Goal: Transaction & Acquisition: Purchase product/service

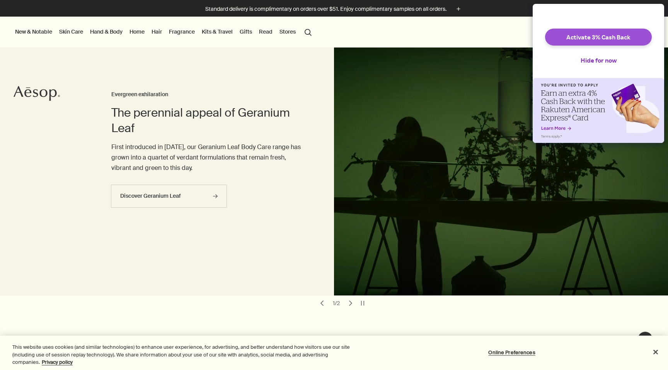
click at [588, 39] on button "Activate 3% Cash Back" at bounding box center [598, 37] width 107 height 17
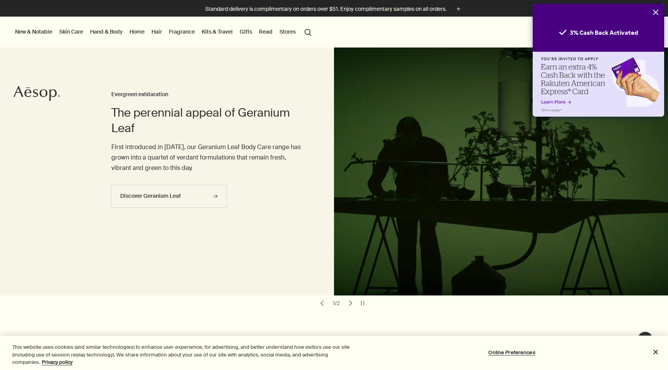
click at [654, 10] on icon "Close" at bounding box center [655, 12] width 6 height 6
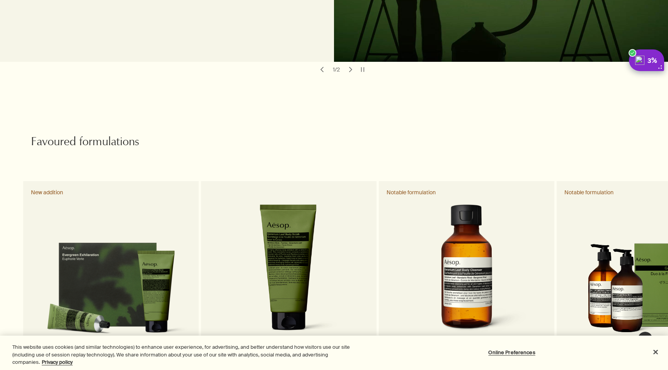
scroll to position [354, 0]
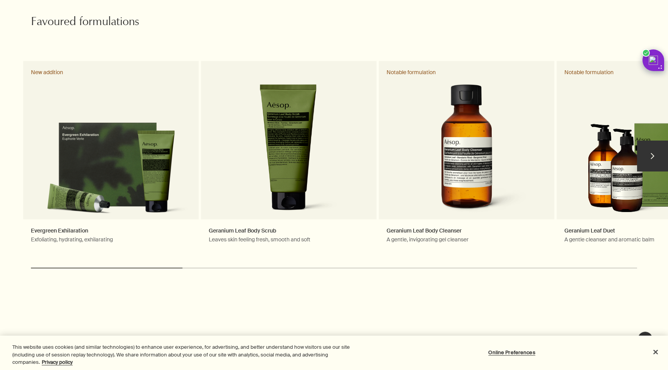
click at [653, 162] on button "chevron" at bounding box center [652, 156] width 31 height 31
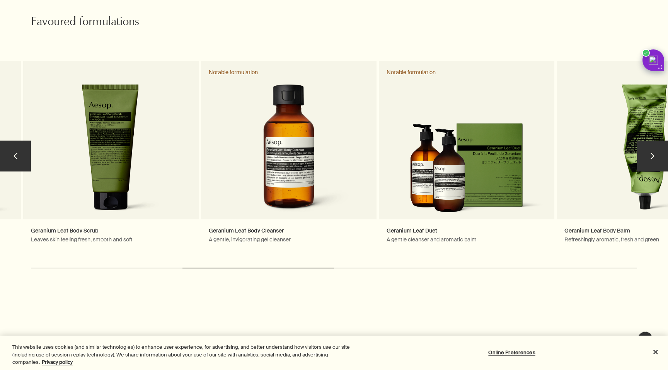
click at [650, 155] on button "chevron" at bounding box center [652, 156] width 31 height 31
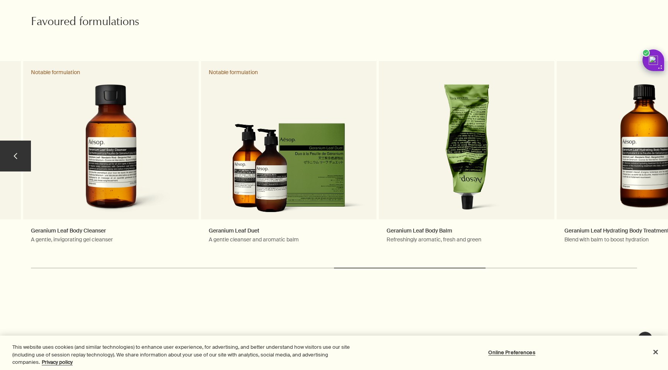
click at [650, 155] on link "Geranium Leaf Hydrating Body Treatment Blend with balm to boost hydration" at bounding box center [643, 159] width 175 height 197
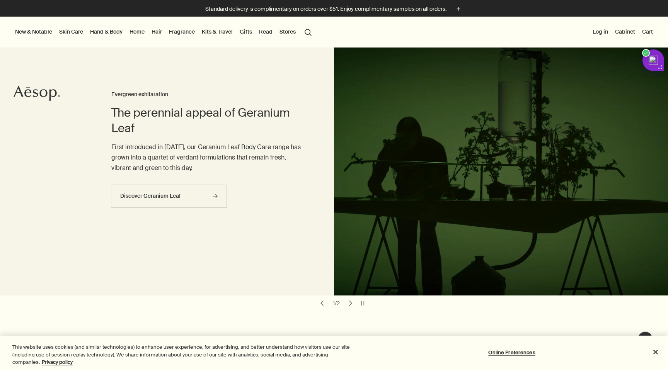
click at [241, 32] on link "Gifts" at bounding box center [245, 32] width 15 height 10
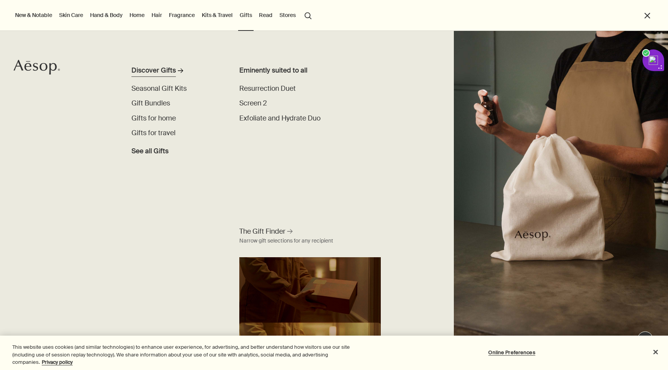
click at [173, 70] on div "Discover Gifts" at bounding box center [153, 71] width 44 height 10
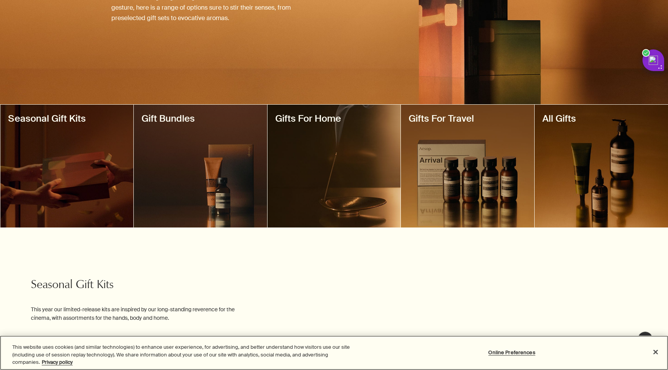
scroll to position [120, 0]
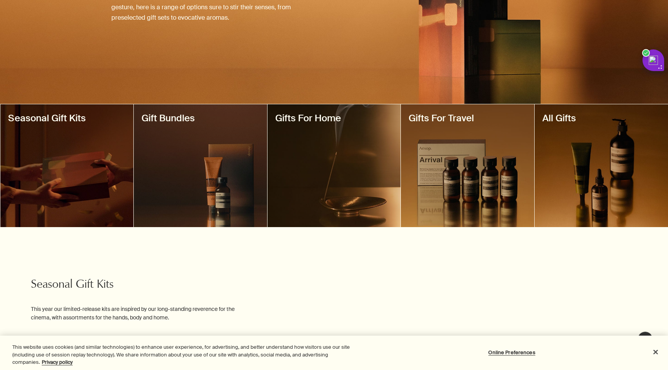
click at [69, 147] on div at bounding box center [66, 165] width 133 height 123
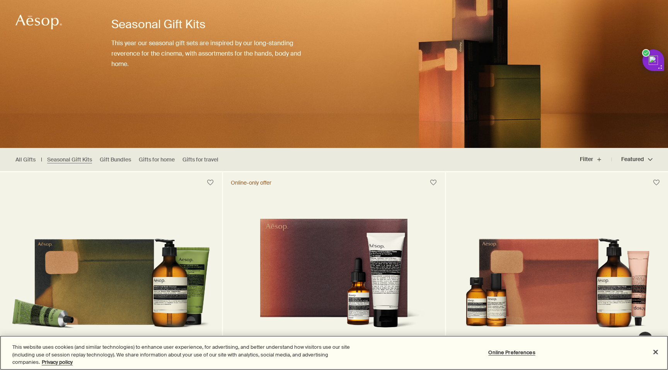
scroll to position [74, 0]
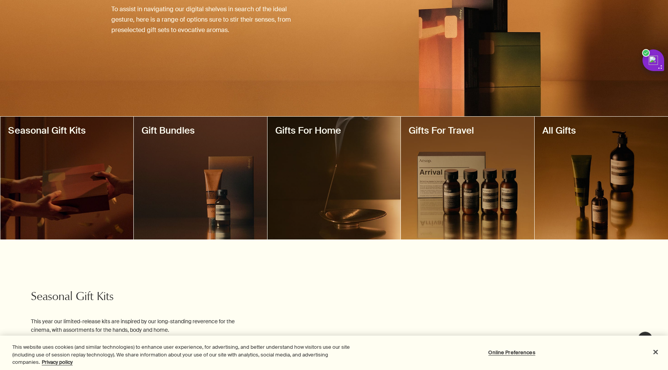
scroll to position [116, 0]
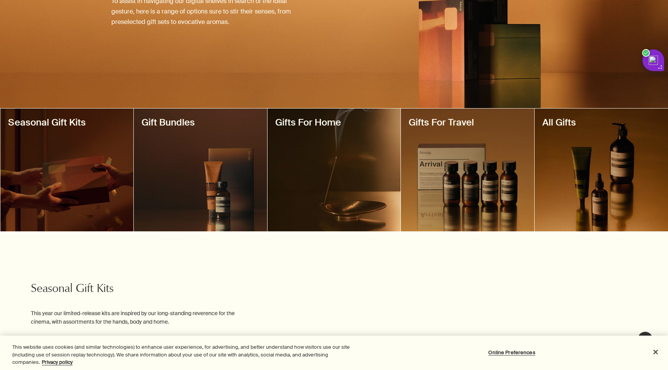
click at [349, 184] on div at bounding box center [333, 170] width 133 height 123
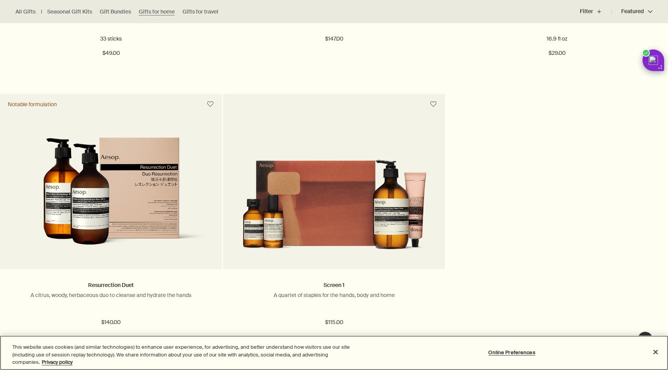
scroll to position [747, 0]
